Goal: Use online tool/utility

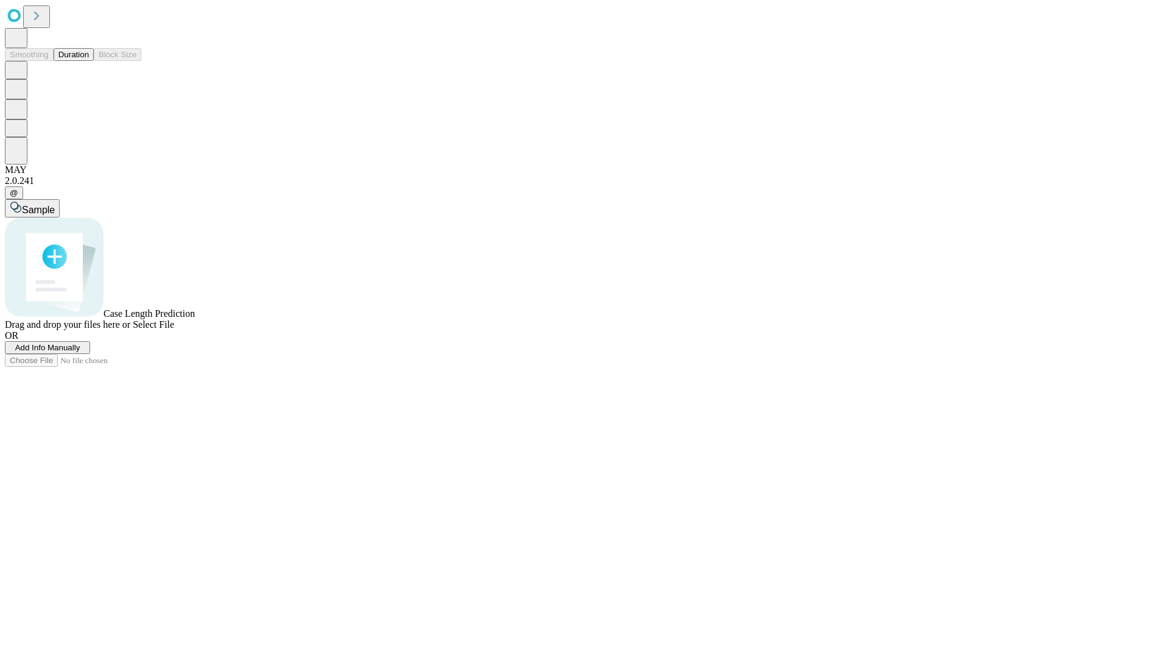
click at [89, 61] on button "Duration" at bounding box center [74, 54] width 40 height 13
click at [174, 329] on span "Select File" at bounding box center [153, 324] width 41 height 10
